Goal: Navigation & Orientation: Find specific page/section

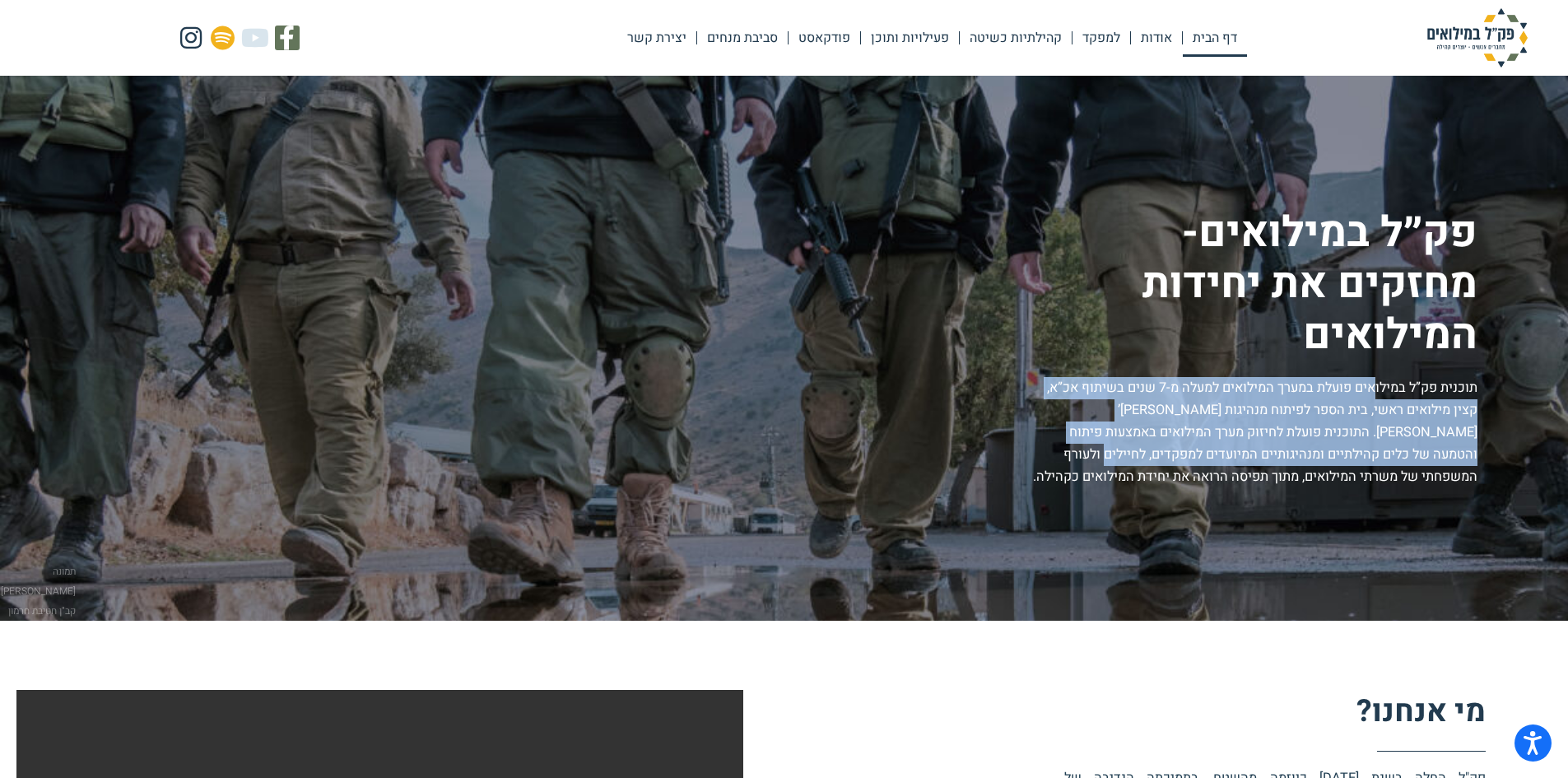
drag, startPoint x: 1376, startPoint y: 391, endPoint x: 1189, endPoint y: 447, distance: 195.2
click at [1189, 447] on p "תוכנית פק”ל במילואים פועלת במערך המילואים למעלה מ-7 שנים בשיתוף אכ”א, קצין מילו…" at bounding box center [1253, 432] width 450 height 111
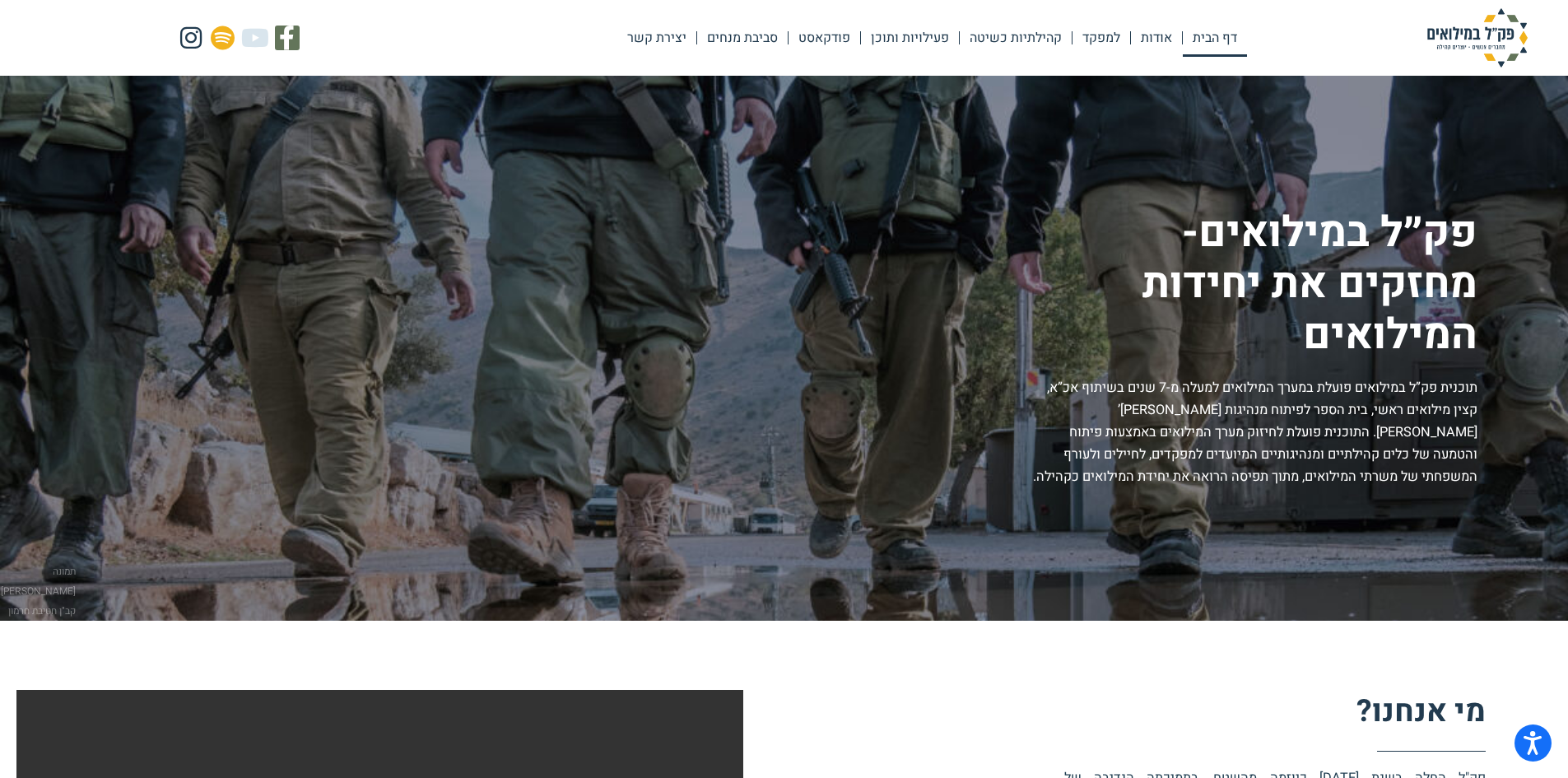
click at [1204, 470] on p "תוכנית פק”ל במילואים פועלת במערך המילואים למעלה מ-7 שנים בשיתוף אכ”א, קצין מילו…" at bounding box center [1253, 432] width 450 height 111
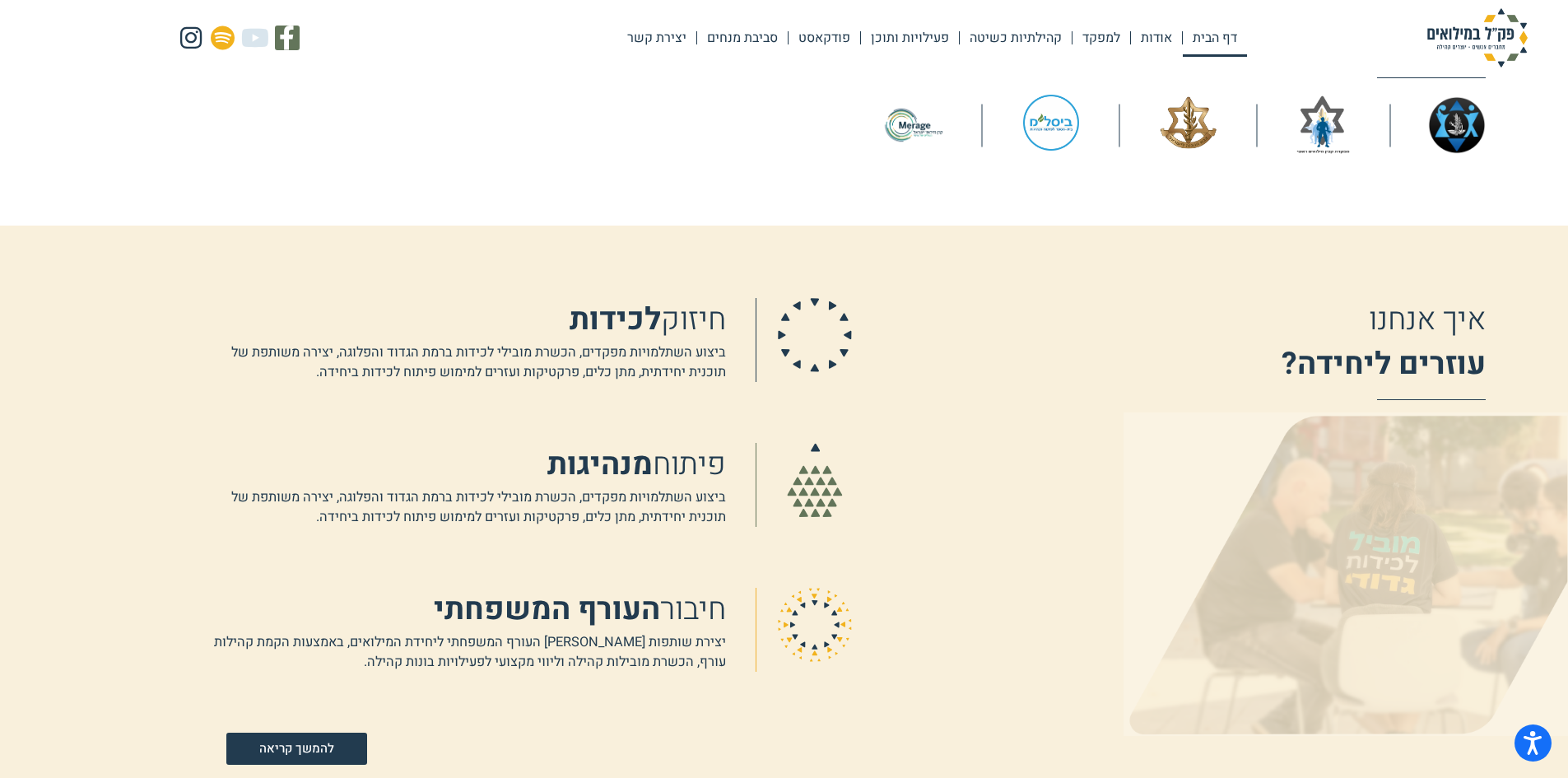
scroll to position [1071, 0]
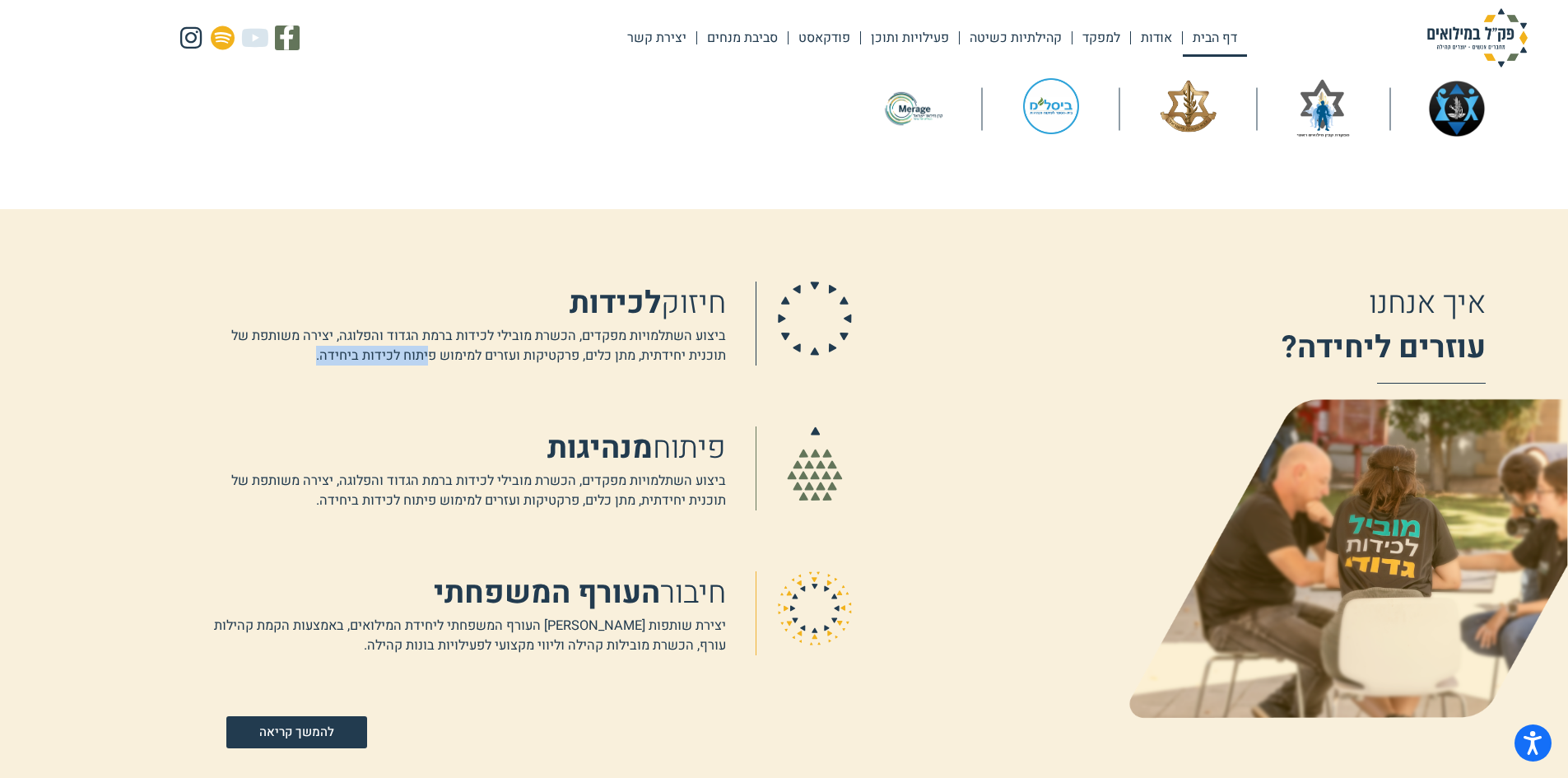
drag, startPoint x: 429, startPoint y: 353, endPoint x: 315, endPoint y: 358, distance: 114.1
click at [315, 358] on p "ביצוע השתלמויות מפקדים, הכשרת מובילי לכידות ברמת הגדוד והפלוגה, יצירה משותפת של…" at bounding box center [460, 346] width 533 height 39
click at [343, 366] on div "חיזוק לכידות ביצוע השתלמויות מפקדים, הכשרת מובילי לכידות ברמת הגדוד והפלוגה, יצ…" at bounding box center [522, 515] width 659 height 467
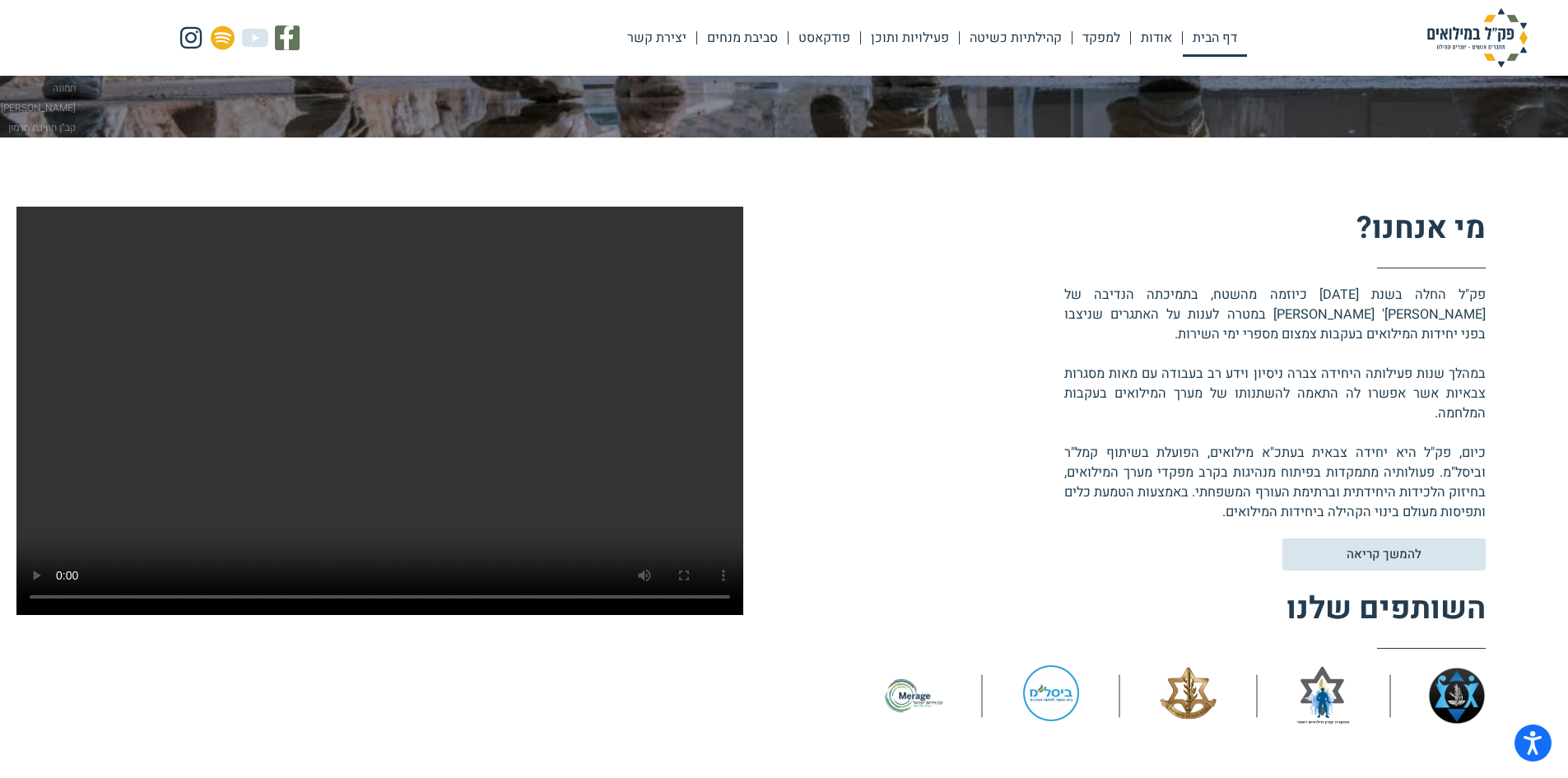
scroll to position [494, 0]
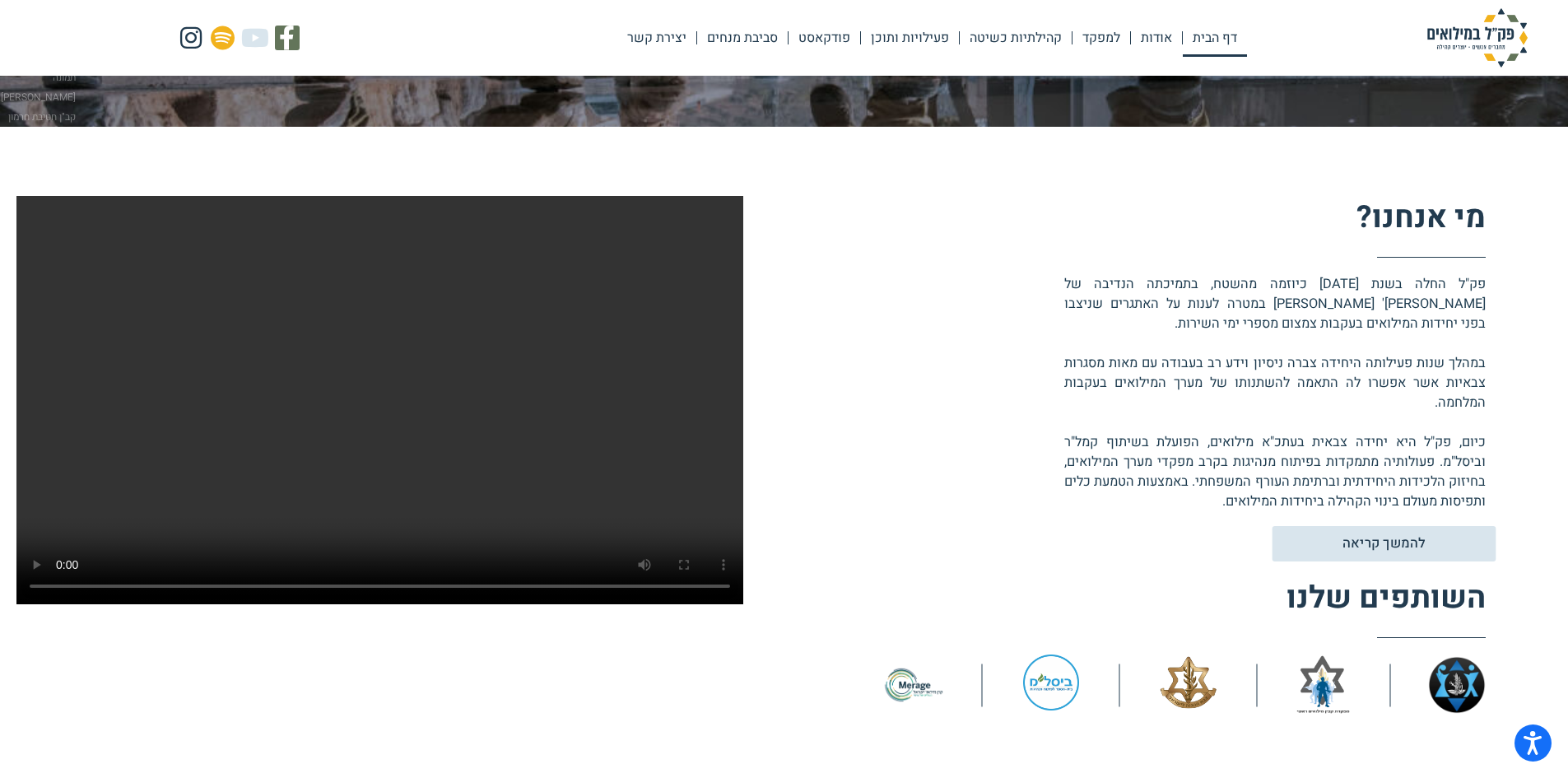
click at [1315, 544] on span "להמשך קריאה" at bounding box center [1384, 544] width 181 height 14
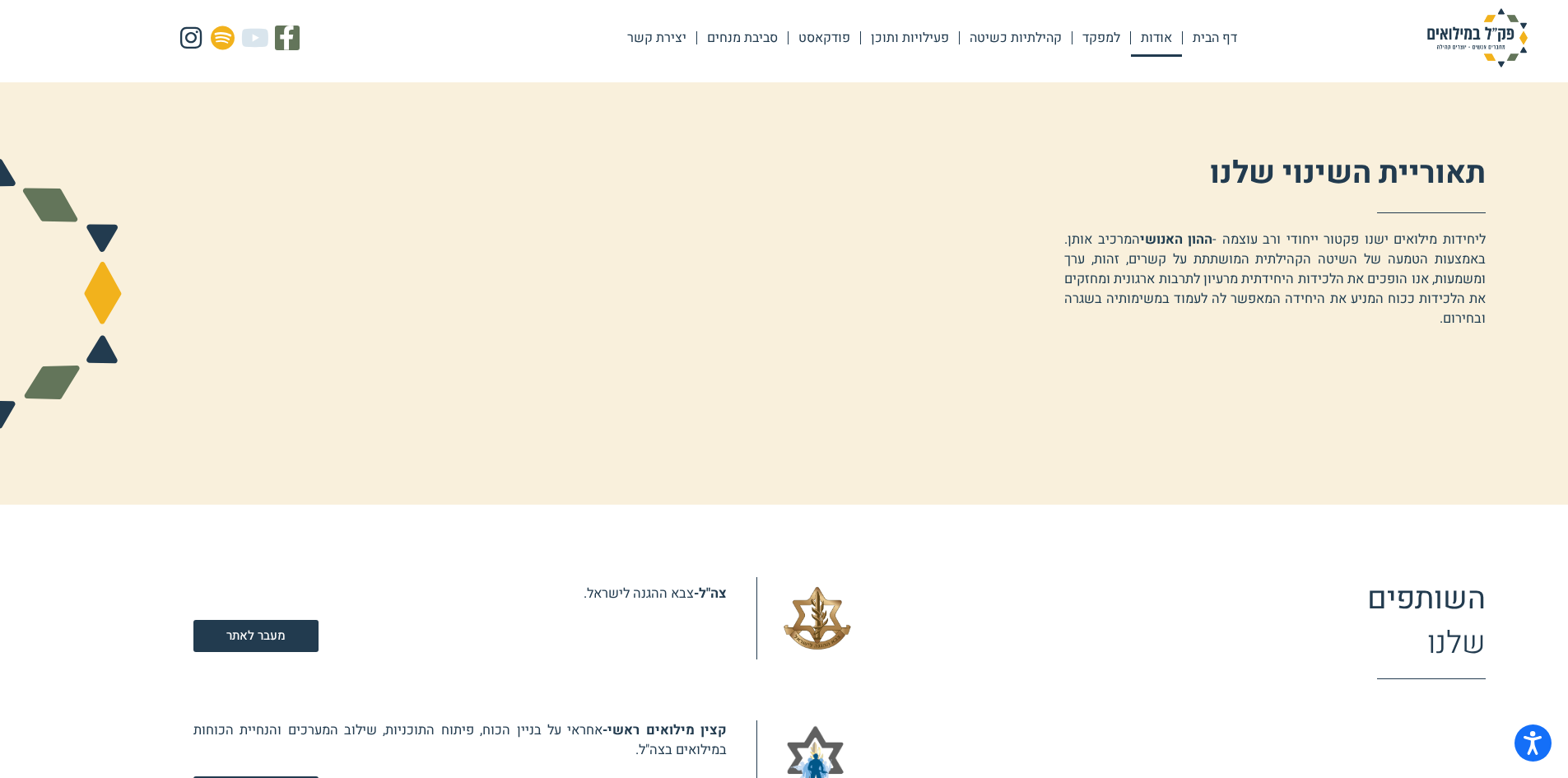
scroll to position [1153, 0]
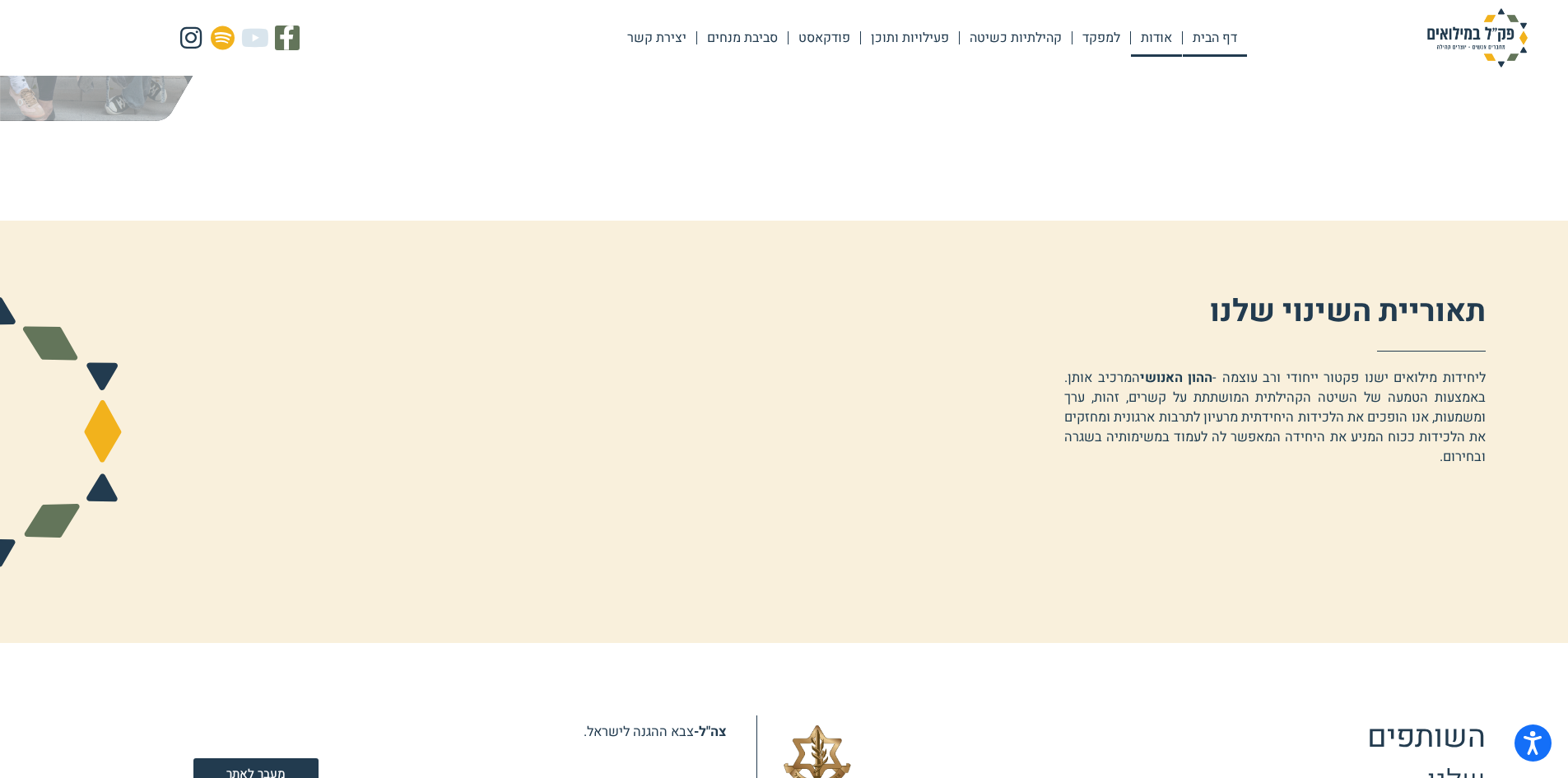
click at [1205, 34] on link "דף הבית" at bounding box center [1215, 37] width 64 height 38
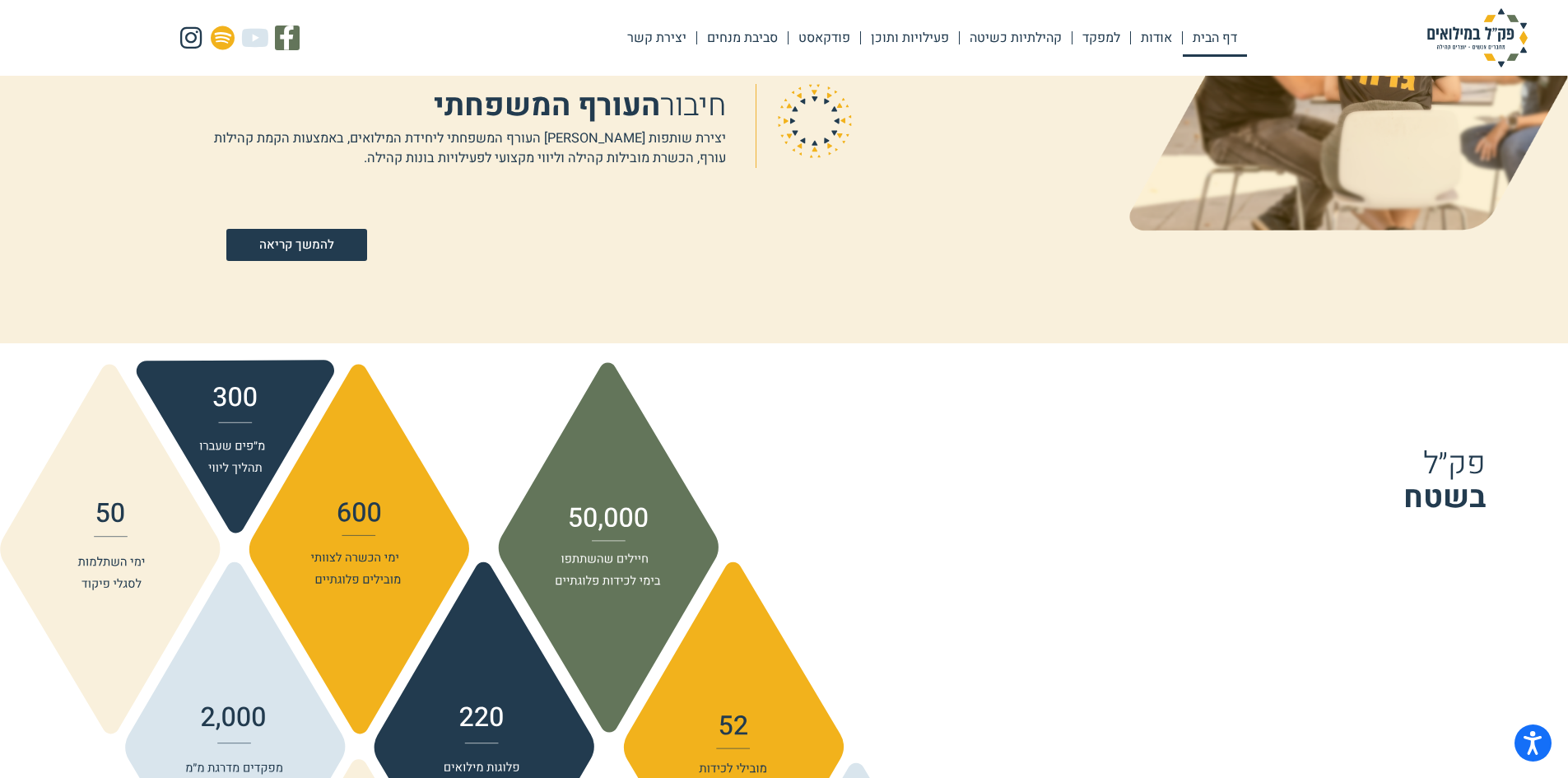
scroll to position [1565, 0]
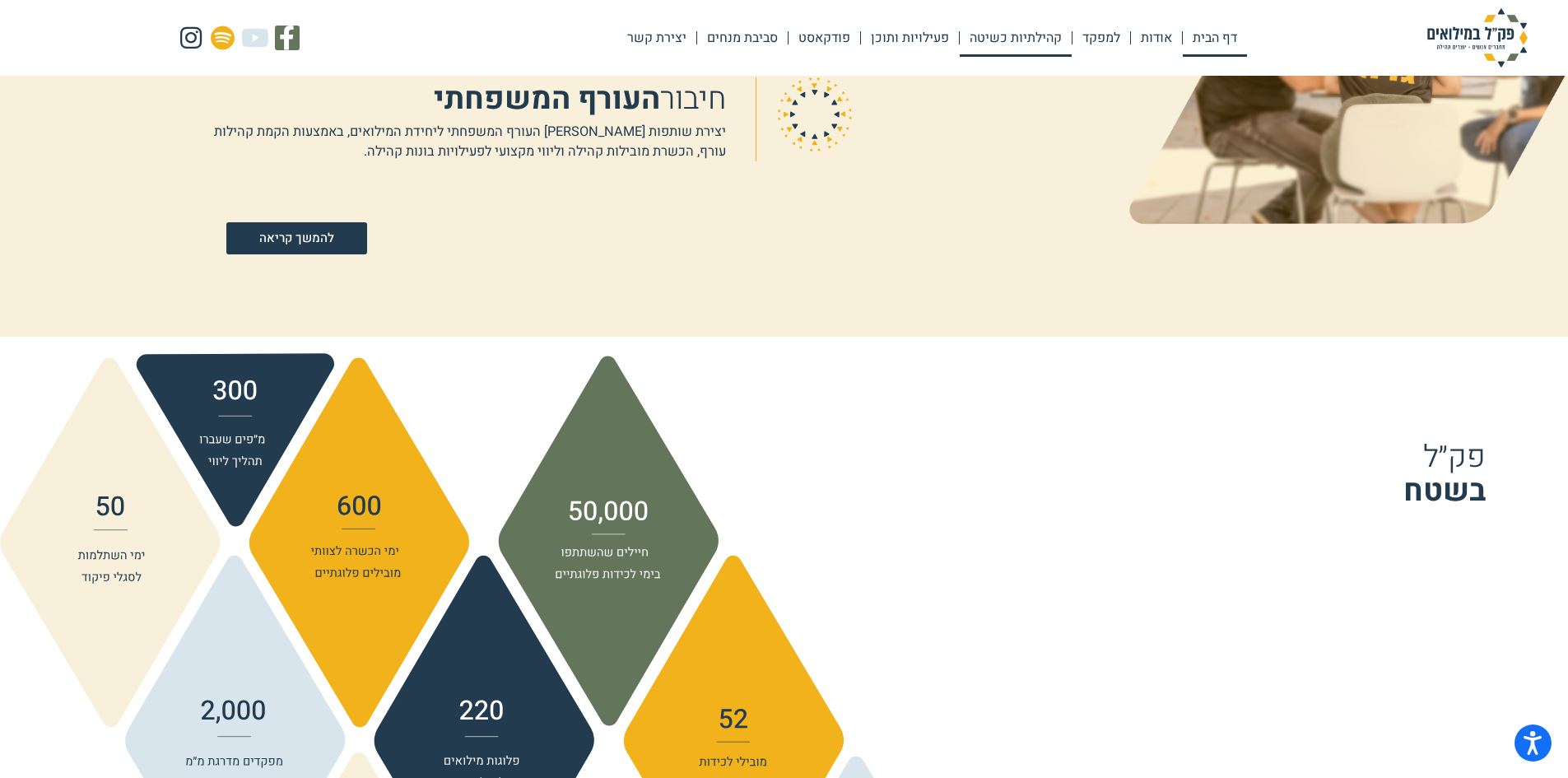
click at [997, 31] on link "קהילתיות כשיטה" at bounding box center [1016, 37] width 112 height 38
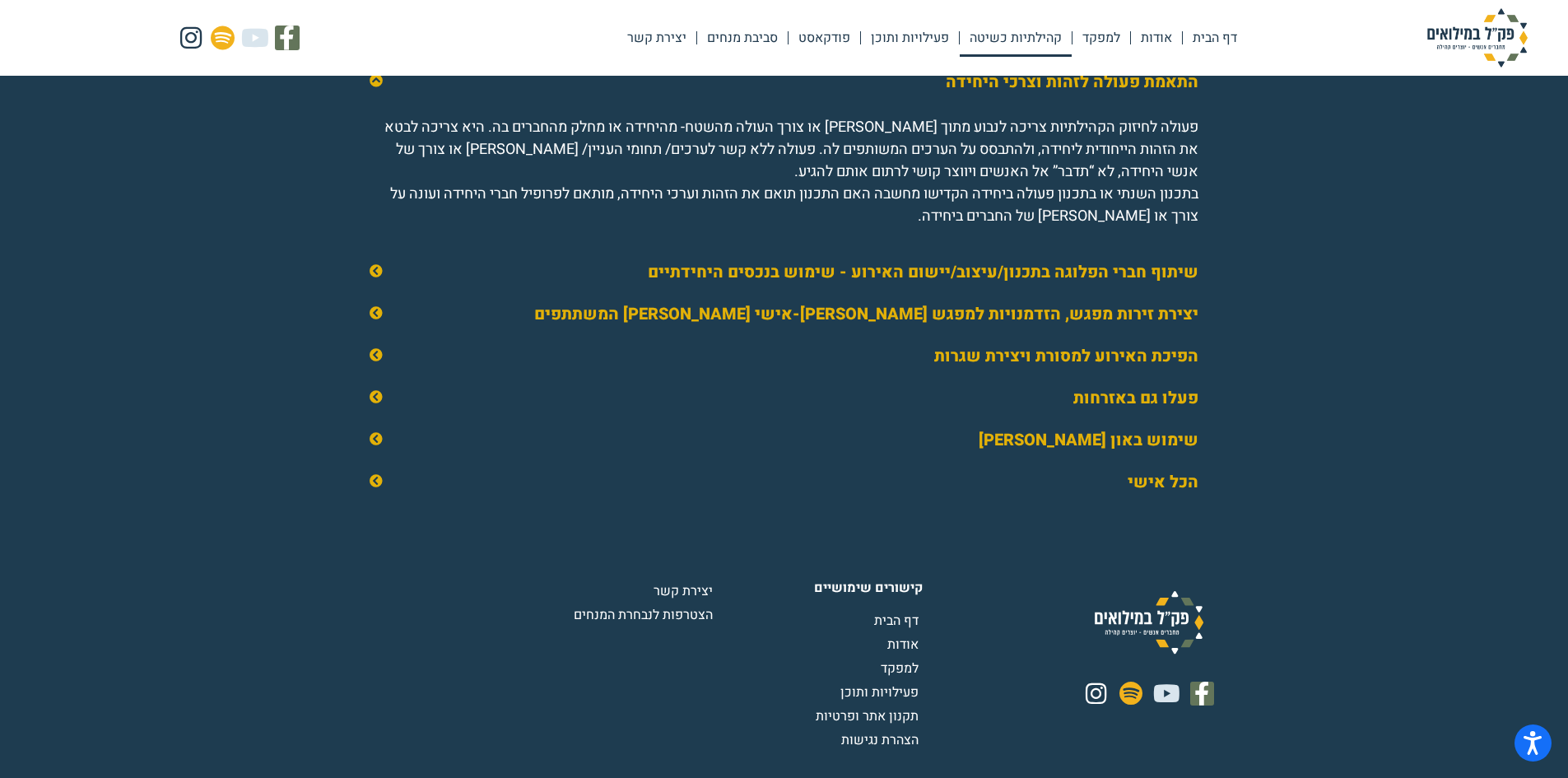
scroll to position [2539, 0]
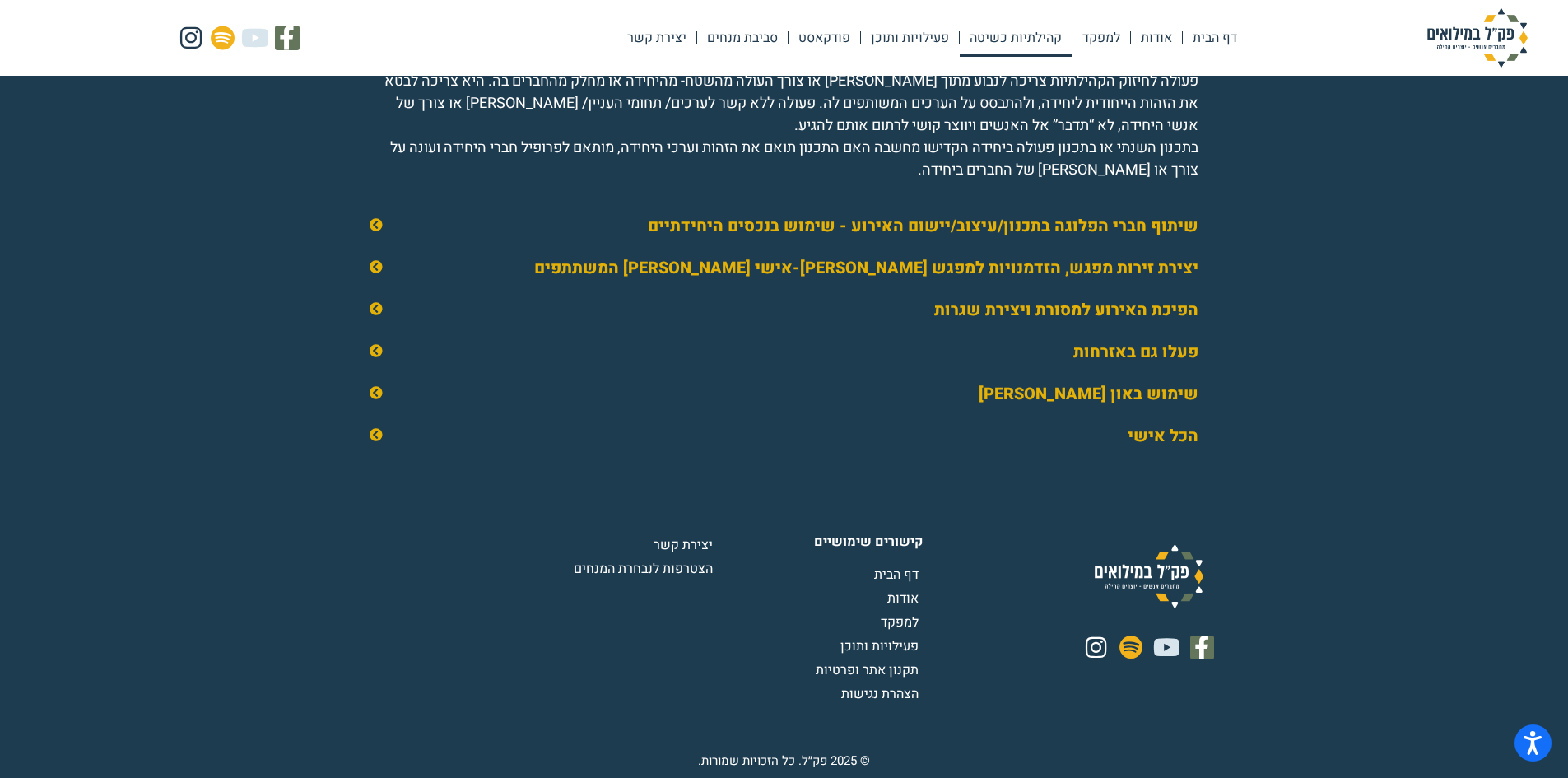
click at [1146, 430] on link "הכל אישי" at bounding box center [1163, 436] width 71 height 23
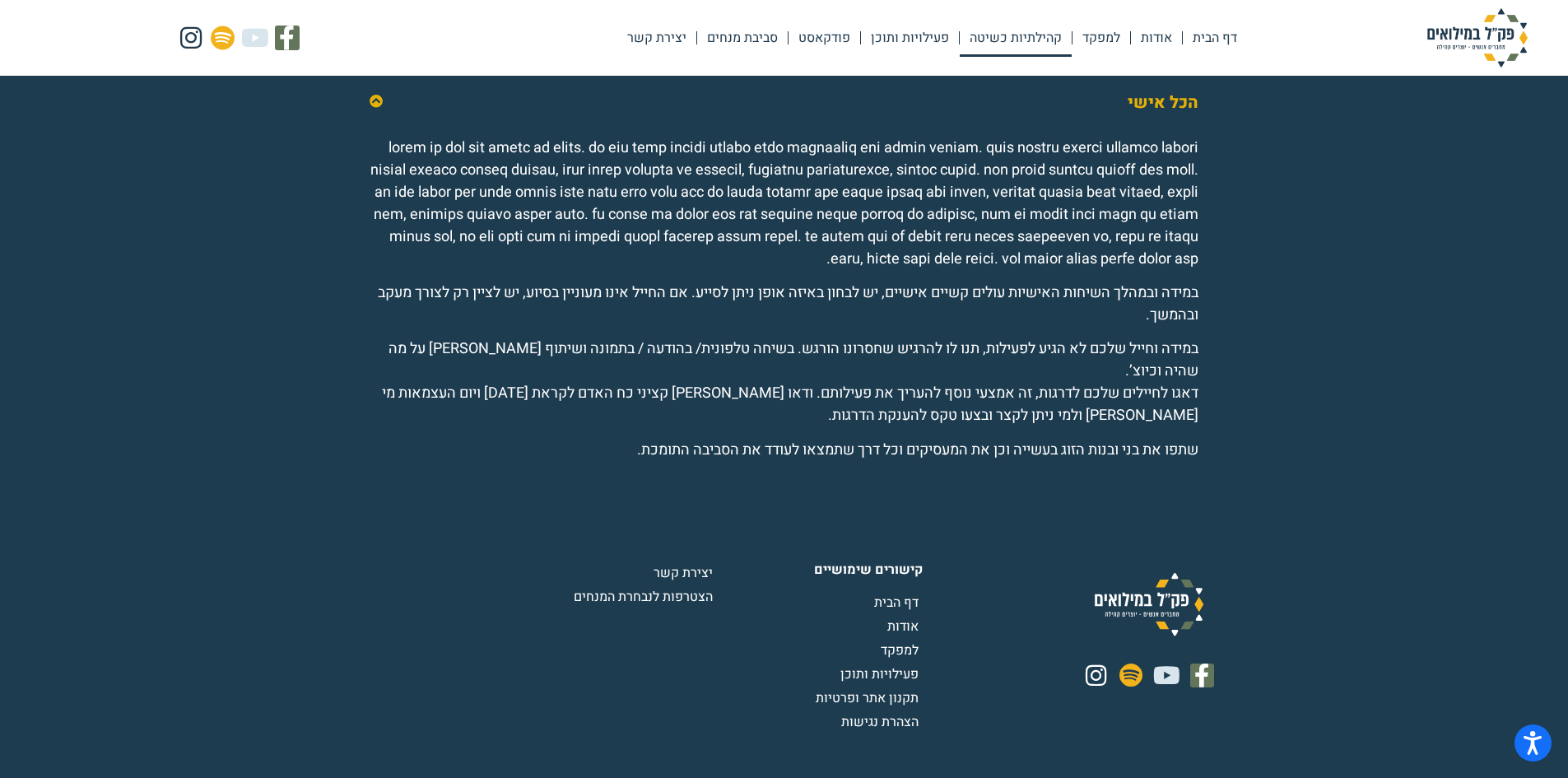
scroll to position [2704, 0]
click at [684, 596] on span "הצטרפות לנבחרת המנחים" at bounding box center [645, 595] width 143 height 20
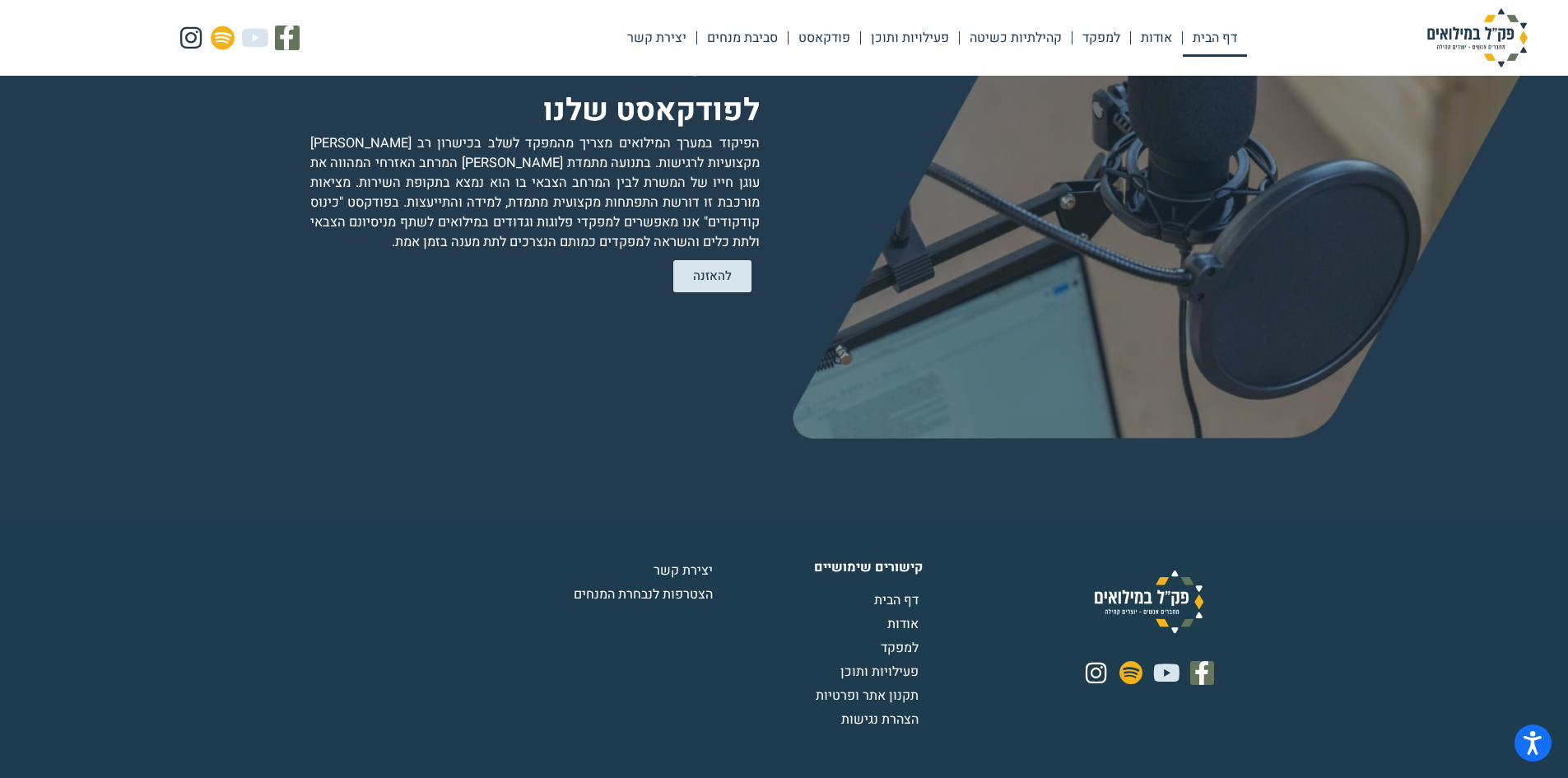
scroll to position [3364, 0]
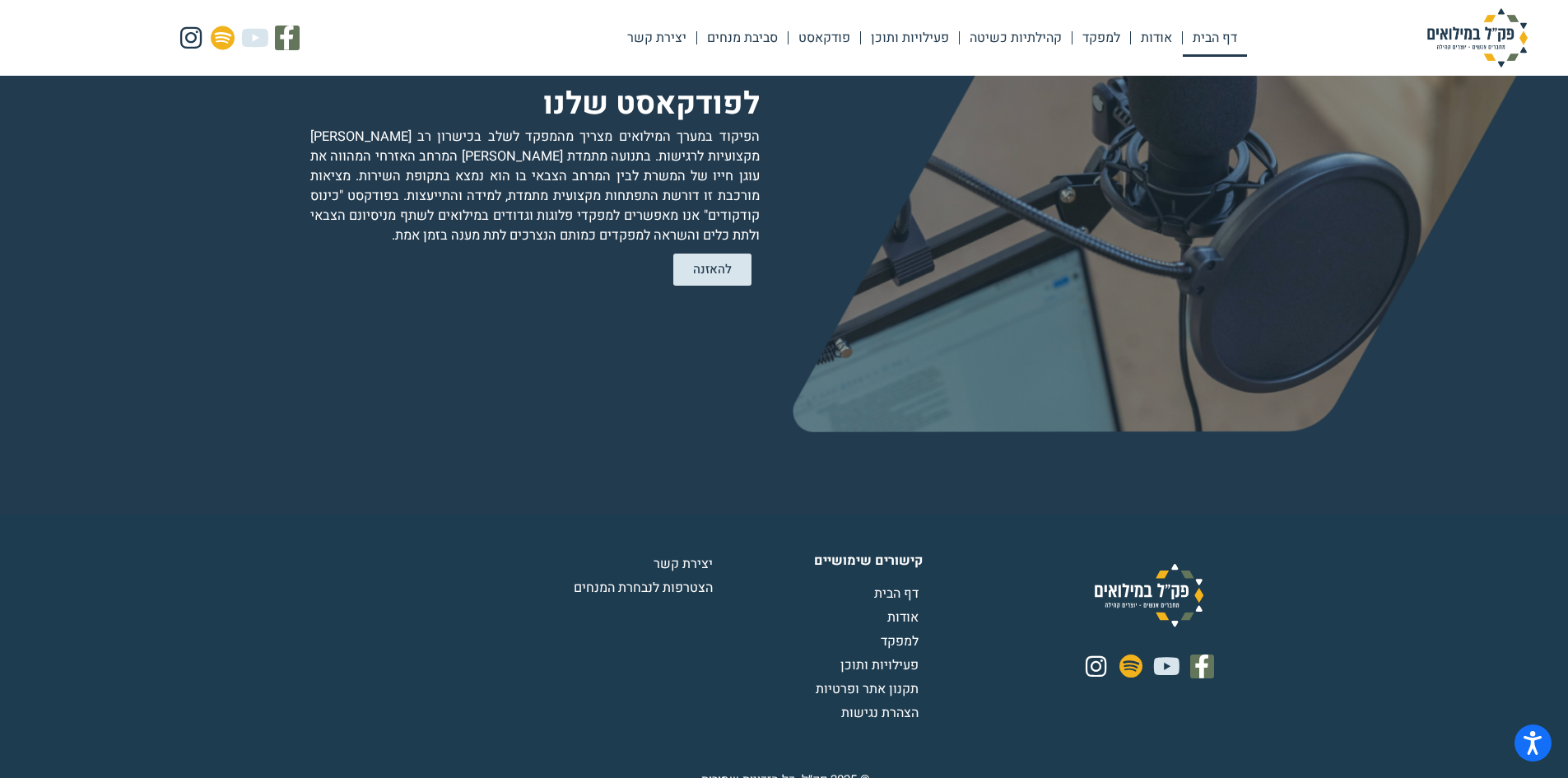
click at [911, 608] on span "אודות" at bounding box center [905, 618] width 35 height 20
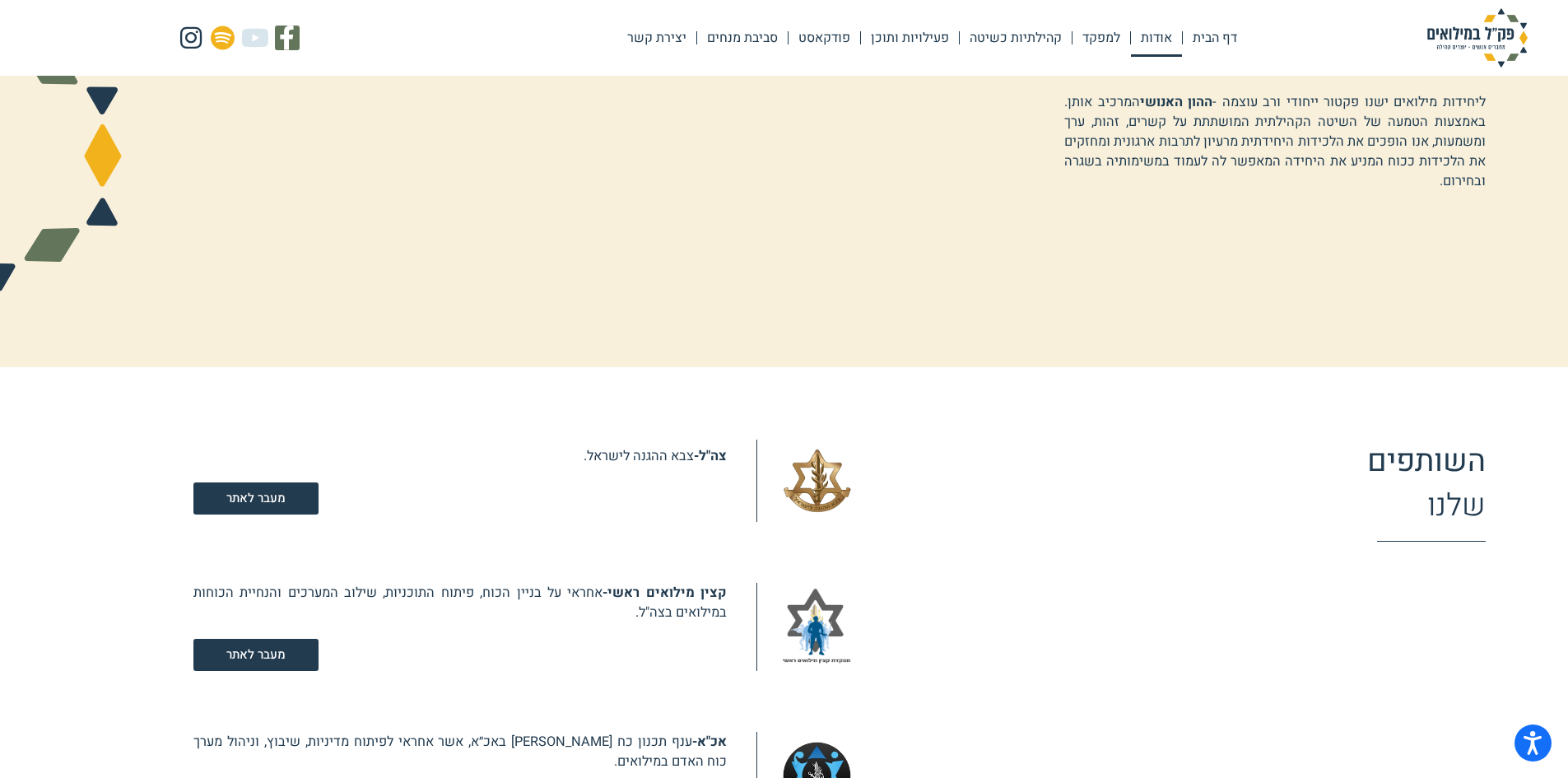
scroll to position [1400, 0]
